Goal: Find specific page/section: Find specific page/section

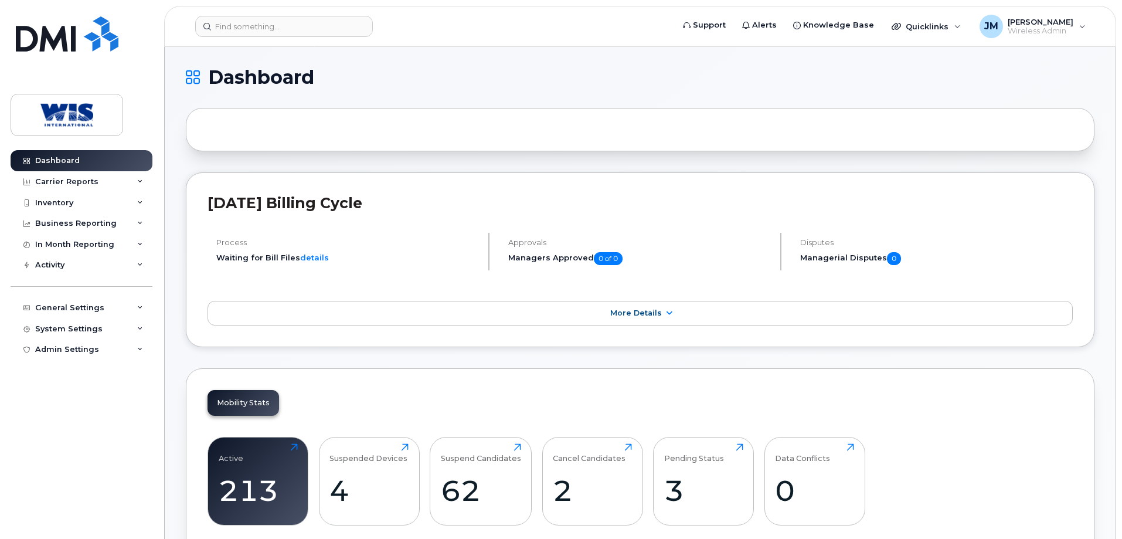
click at [264, 8] on header "Support Alerts Knowledge Base Quicklinks Suspend / Cancel Device Change SIM Car…" at bounding box center [640, 26] width 952 height 41
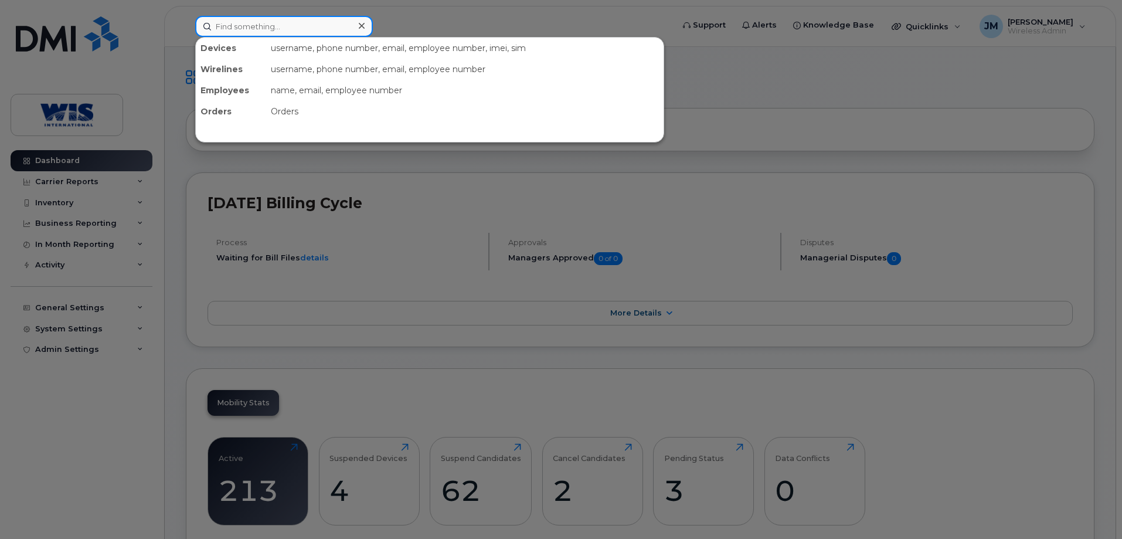
click at [261, 18] on input at bounding box center [284, 26] width 178 height 21
paste input "015922000079879"
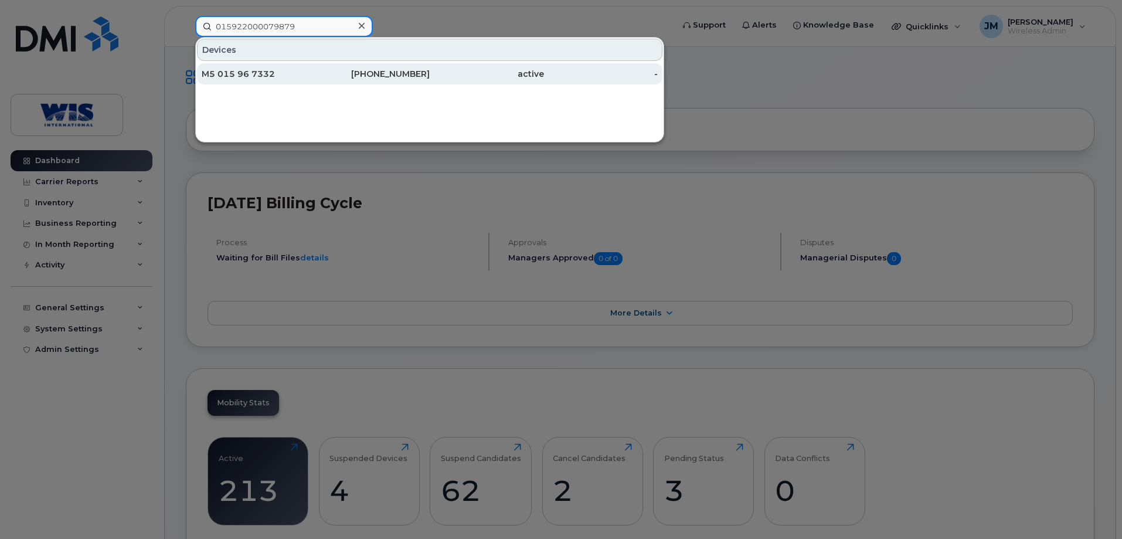
type input "015922000079879"
click at [227, 75] on div "M5 015 96 7332" at bounding box center [259, 74] width 114 height 12
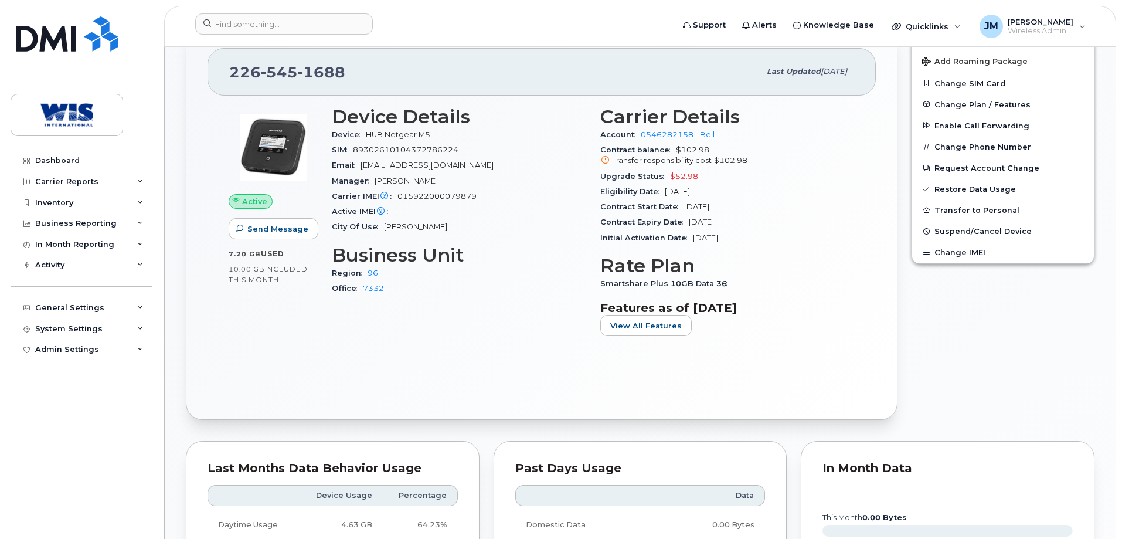
scroll to position [293, 0]
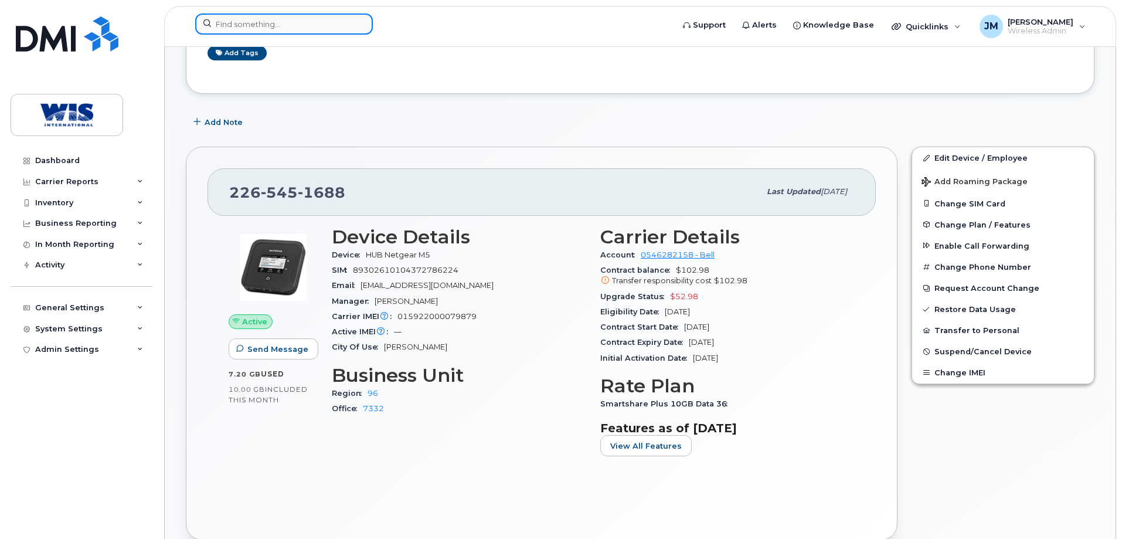
click at [331, 27] on input at bounding box center [284, 23] width 178 height 21
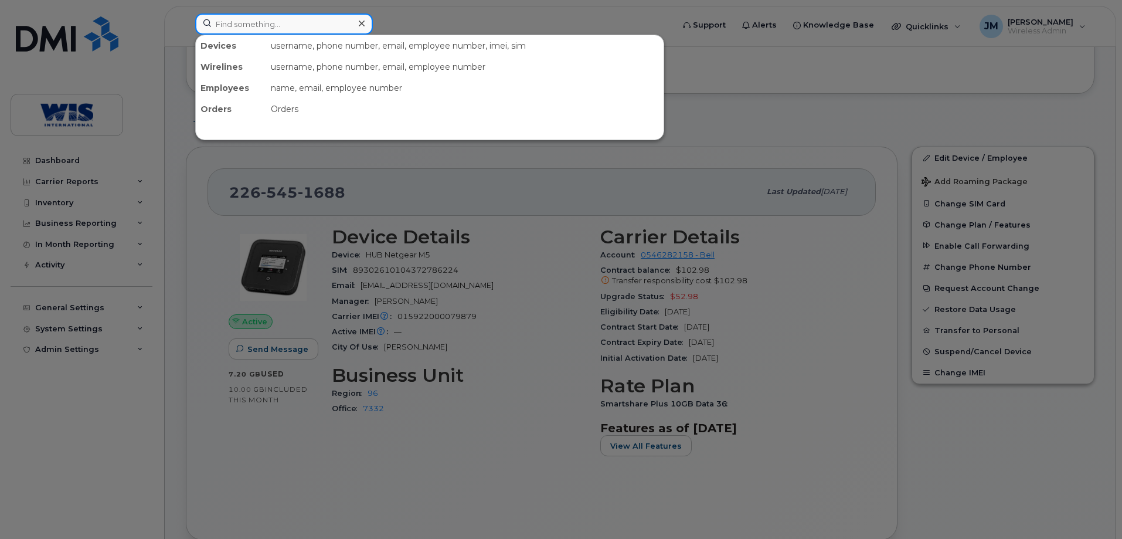
paste input "868041020341777"
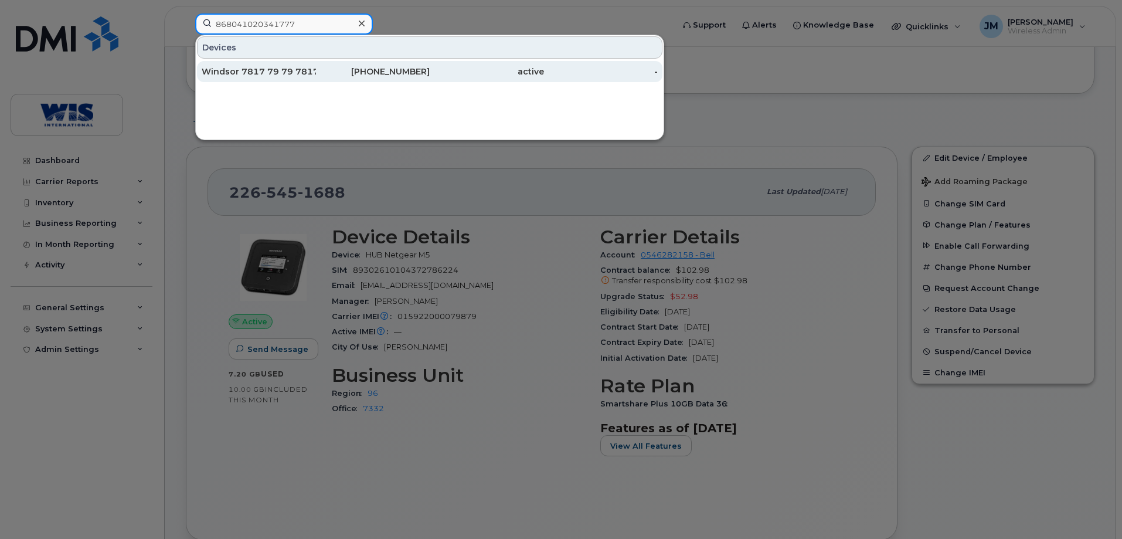
type input "868041020341777"
click at [284, 69] on div "Windsor 7817 79 79 7817" at bounding box center [259, 72] width 114 height 12
